Goal: Task Accomplishment & Management: Complete application form

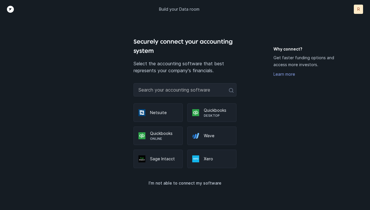
click at [206, 114] on p "Desktop" at bounding box center [218, 115] width 28 height 5
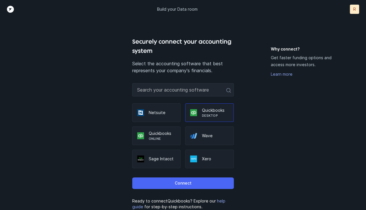
click at [184, 181] on p "Connect" at bounding box center [182, 183] width 17 height 7
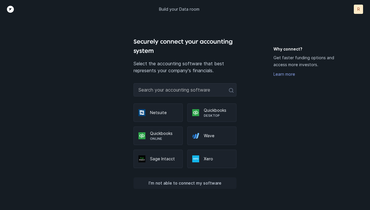
click at [197, 184] on p "I’m not able to connect my software" at bounding box center [185, 183] width 73 height 7
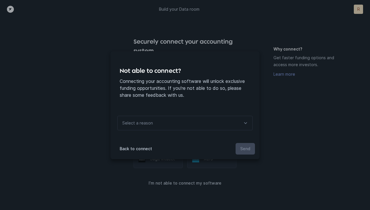
click at [249, 123] on icon at bounding box center [245, 123] width 7 height 7
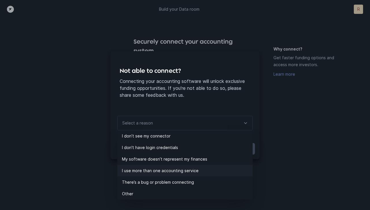
click at [193, 168] on p "I use more than one accounting service" at bounding box center [187, 170] width 131 height 7
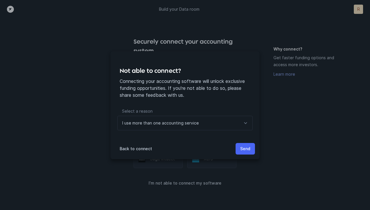
click at [247, 151] on p "Send" at bounding box center [245, 148] width 10 height 7
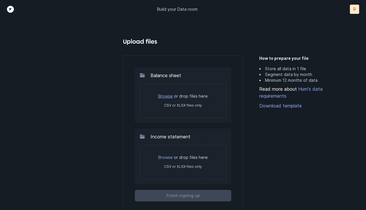
click at [169, 96] on link "Browse" at bounding box center [165, 96] width 14 height 5
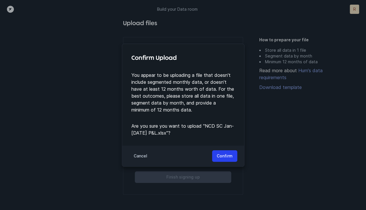
scroll to position [19, 0]
click at [227, 154] on p "Confirm" at bounding box center [225, 156] width 16 height 7
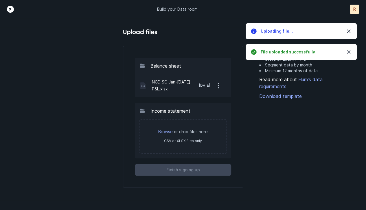
scroll to position [0, 0]
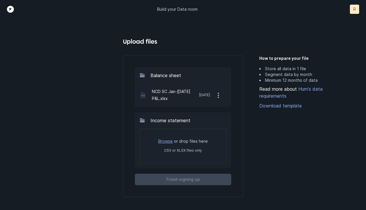
click at [171, 143] on link "Browse" at bounding box center [165, 141] width 14 height 5
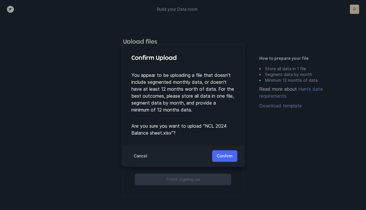
click at [227, 156] on p "Confirm" at bounding box center [225, 156] width 16 height 7
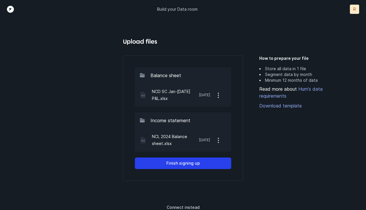
scroll to position [3, 0]
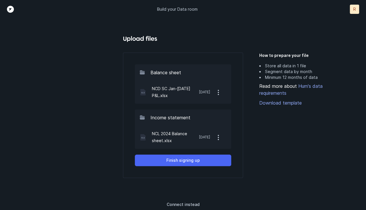
click at [190, 158] on p "Finish signing up" at bounding box center [183, 160] width 34 height 7
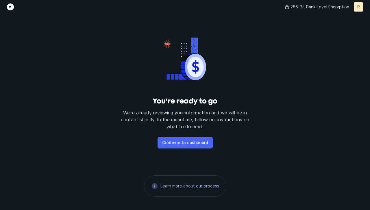
click at [189, 141] on p "Continue to dashboard" at bounding box center [185, 142] width 46 height 7
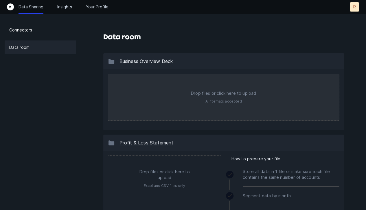
click at [223, 95] on input "file" at bounding box center [223, 97] width 231 height 46
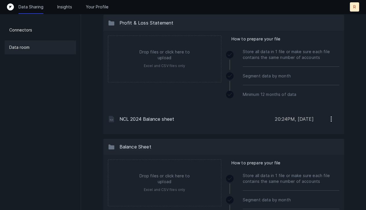
scroll to position [121, 0]
click at [332, 121] on icon "button" at bounding box center [330, 117] width 7 height 7
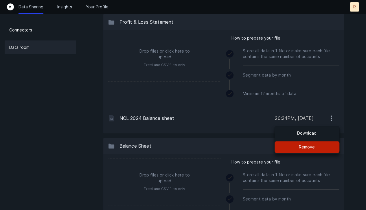
click at [311, 146] on p "Remove" at bounding box center [307, 147] width 16 height 7
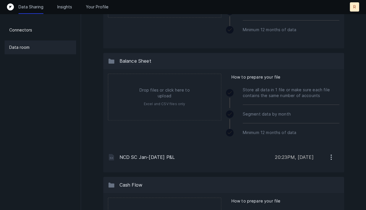
scroll to position [182, 0]
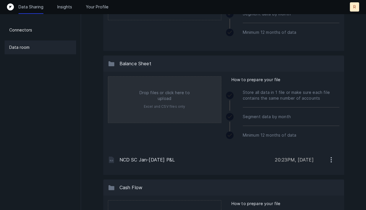
click at [164, 92] on input "file" at bounding box center [164, 100] width 113 height 46
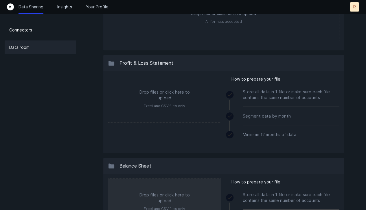
scroll to position [79, 0]
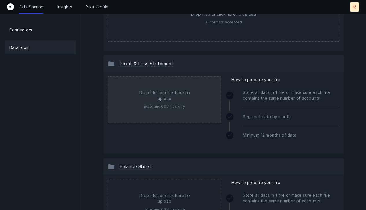
click at [160, 94] on input "file" at bounding box center [164, 100] width 113 height 46
type input "C:\fakepath\NCD Smart Cities Jan-Jun 2025 P&L.xlsx"
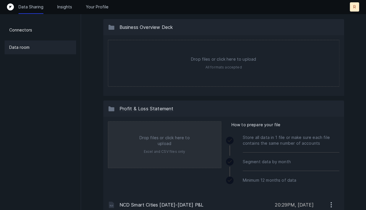
scroll to position [0, 0]
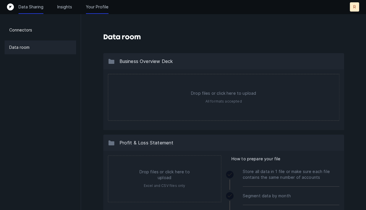
click at [103, 8] on p "Your Profile" at bounding box center [97, 7] width 23 height 6
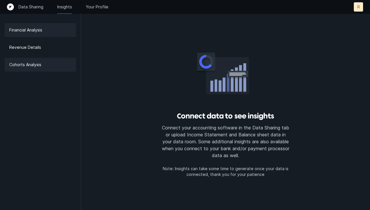
click at [38, 65] on p "Cohorts Analysis" at bounding box center [25, 64] width 32 height 7
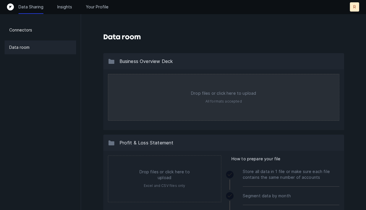
click at [222, 95] on input "file" at bounding box center [223, 97] width 231 height 46
type input "C:\fakepath\NC Digy Smart Cities Business Plan.pdf"
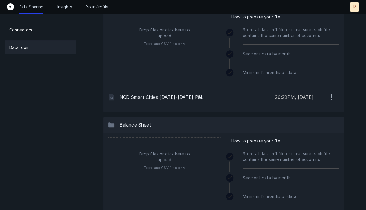
scroll to position [163, 0]
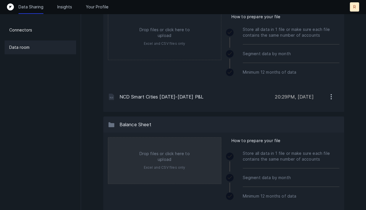
click at [167, 151] on input "file" at bounding box center [164, 161] width 113 height 46
type input "C:\fakepath\NCD SC June 30 25 B_S (1).xlsx"
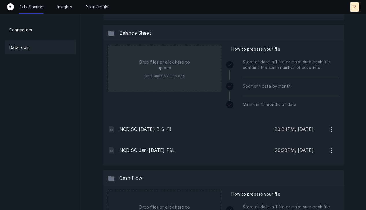
scroll to position [0, 0]
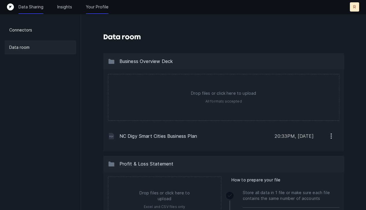
click at [98, 9] on p "Your Profile" at bounding box center [97, 7] width 23 height 6
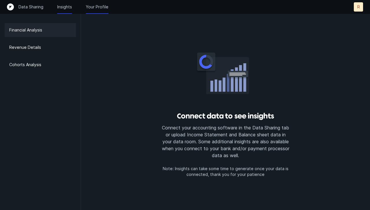
click at [105, 8] on p "Your Profile" at bounding box center [97, 7] width 23 height 6
